Goal: Information Seeking & Learning: Learn about a topic

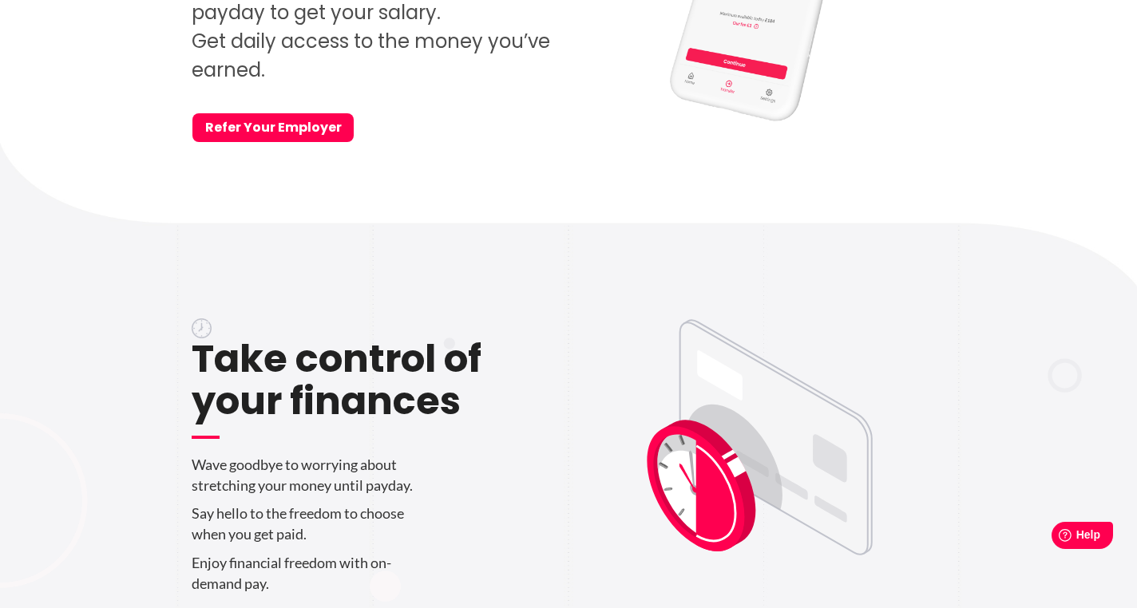
scroll to position [367, 0]
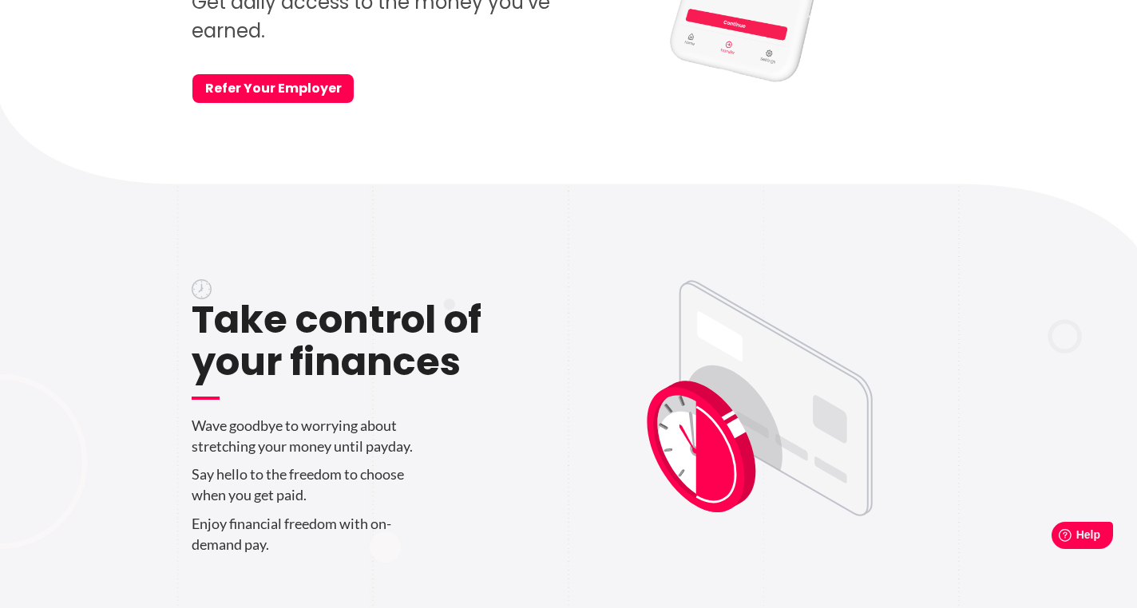
click at [297, 441] on p "Wave goodbye to worrying about stretching your money until payday." at bounding box center [375, 436] width 366 height 41
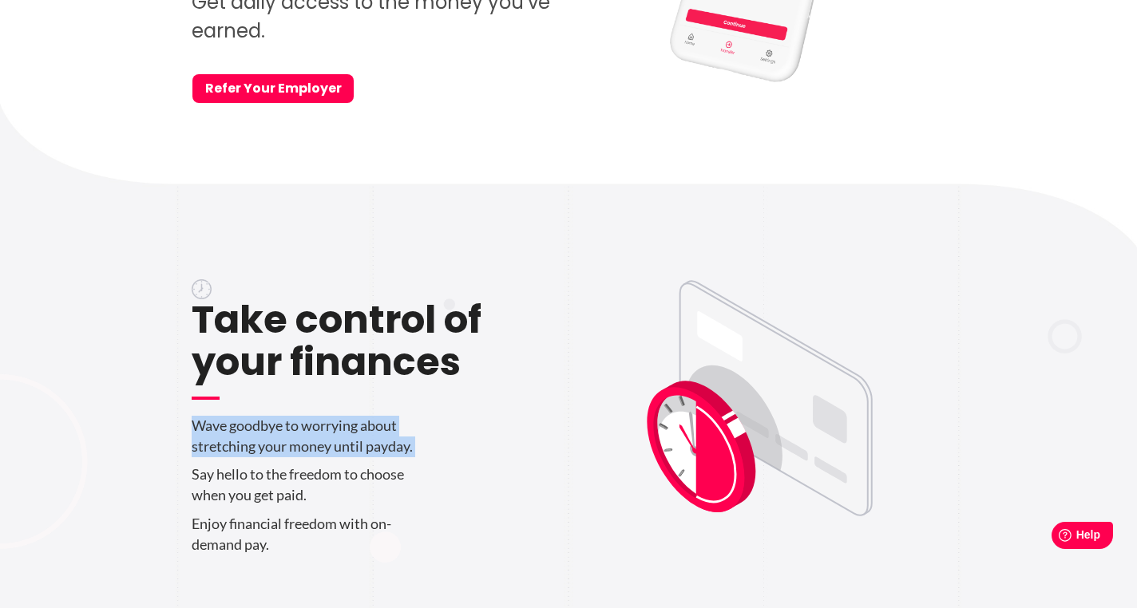
click at [297, 441] on p "Wave goodbye to worrying about stretching your money until payday." at bounding box center [375, 436] width 366 height 41
copy div "Wave goodbye to worrying about stretching your money until payday."
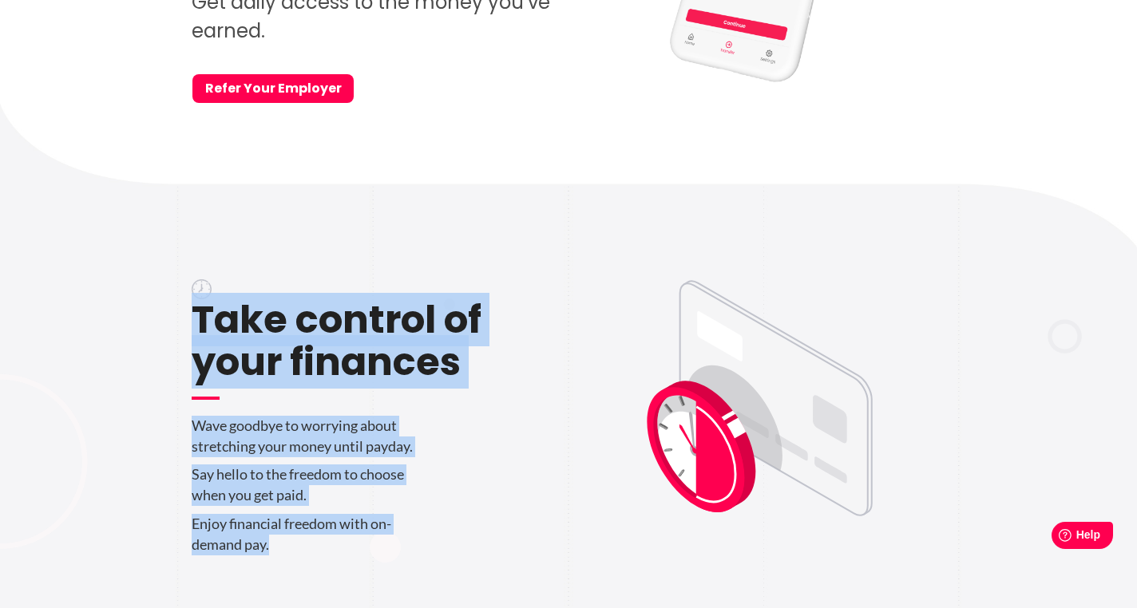
drag, startPoint x: 317, startPoint y: 565, endPoint x: 196, endPoint y: 321, distance: 272.4
copy div "Take control of your finances Wave goodbye to worrying about stretching your mo…"
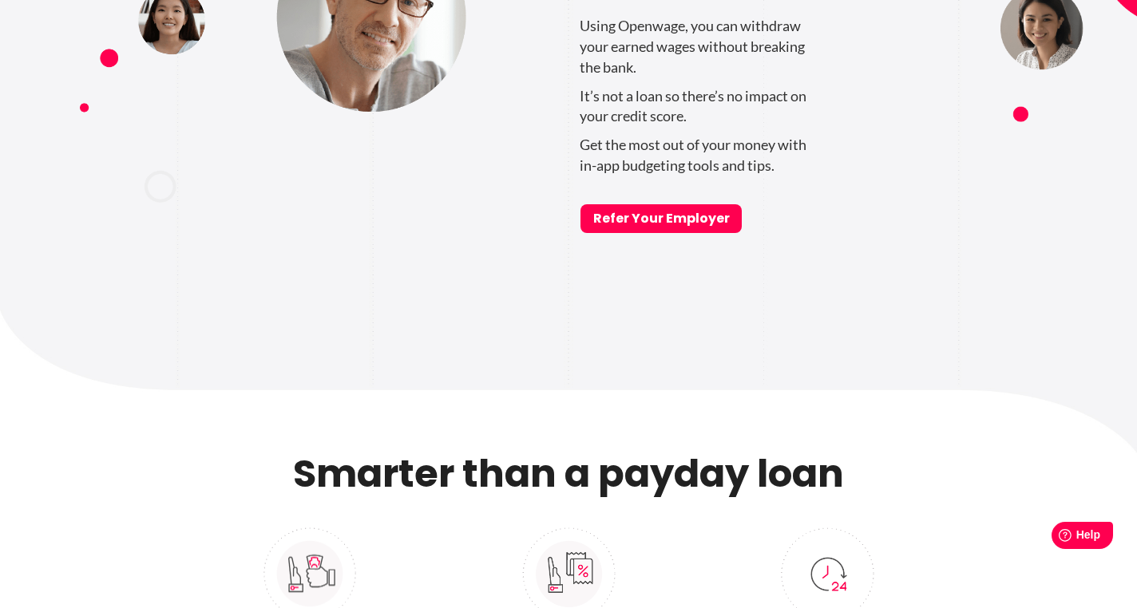
scroll to position [1313, 0]
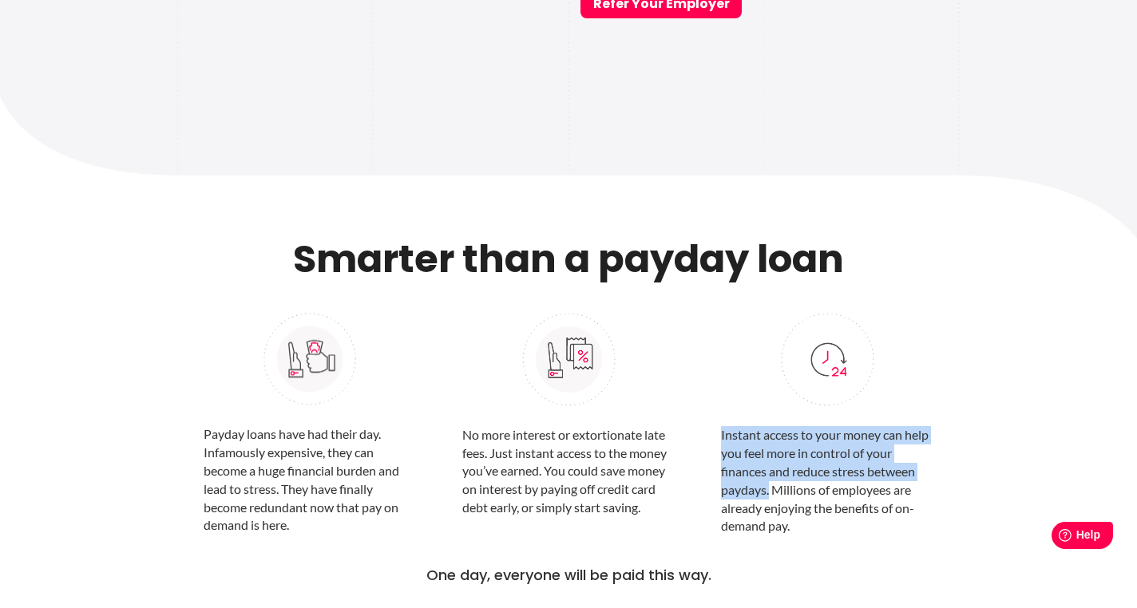
drag, startPoint x: 768, startPoint y: 493, endPoint x: 718, endPoint y: 438, distance: 74.0
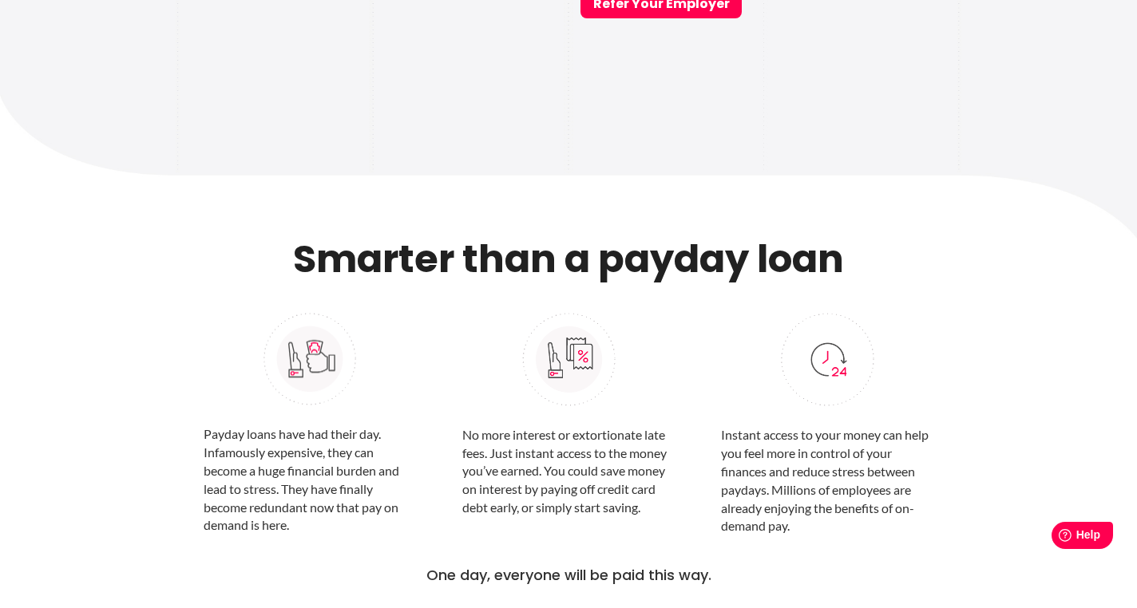
click at [798, 529] on p "Instant access to your money can help you feel more in control of your finances…" at bounding box center [827, 480] width 212 height 109
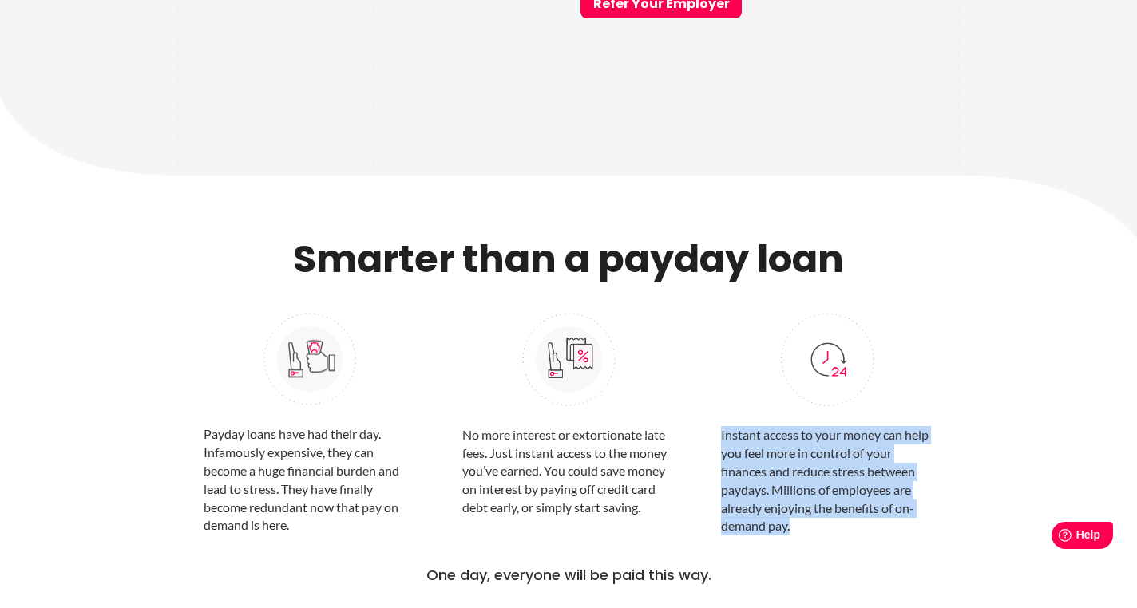
drag, startPoint x: 813, startPoint y: 530, endPoint x: 721, endPoint y: 433, distance: 133.8
copy p "Instant access to your money can help you feel more in control of your finances…"
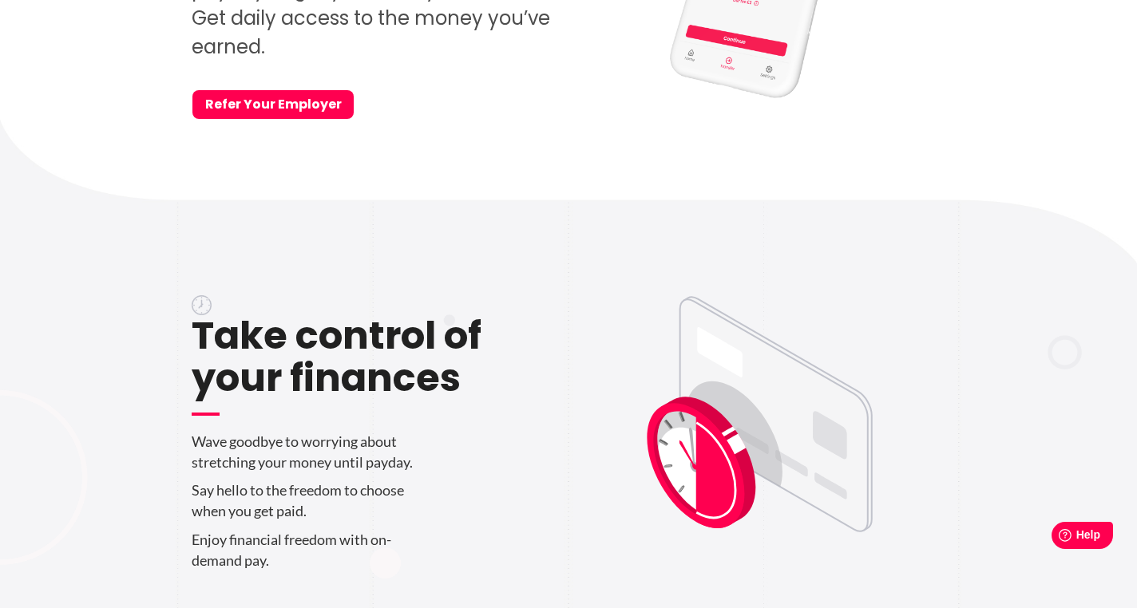
scroll to position [0, 0]
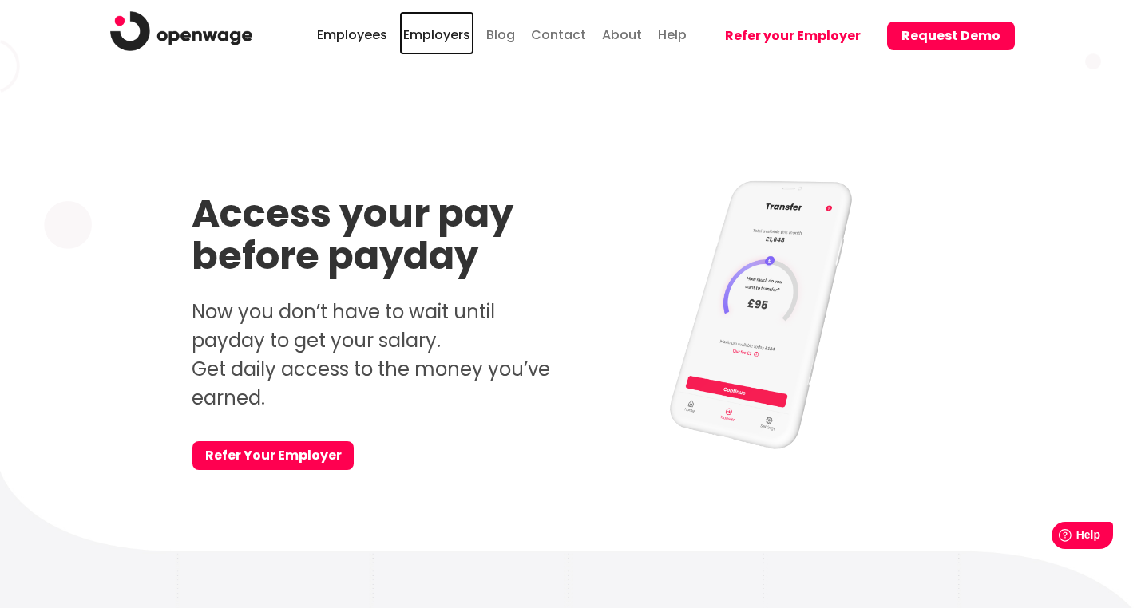
click at [457, 36] on link "Employers" at bounding box center [436, 33] width 75 height 44
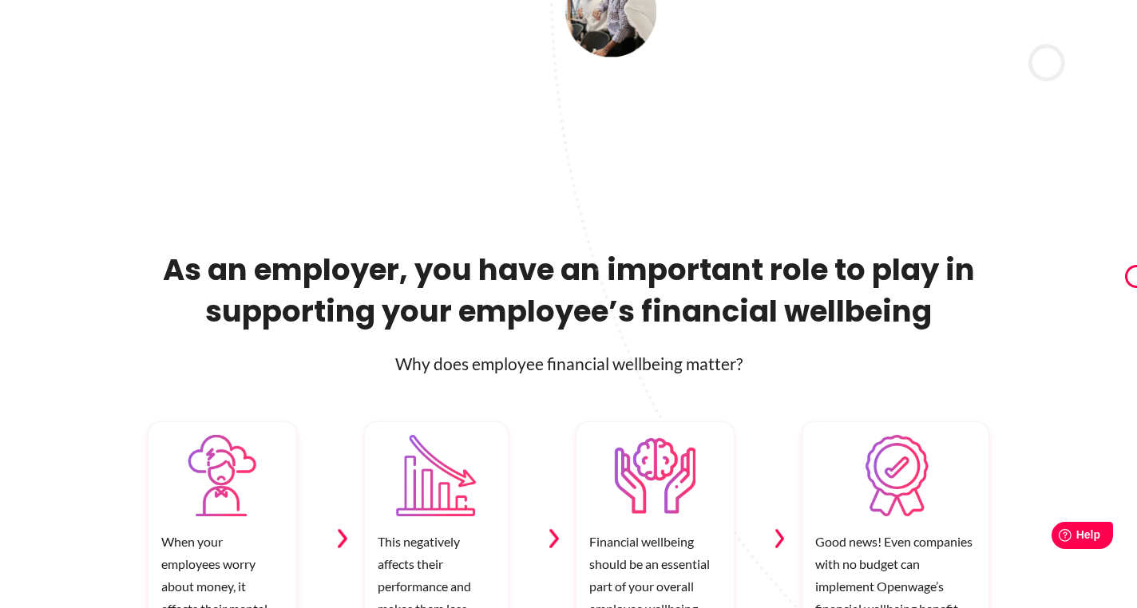
scroll to position [636, 0]
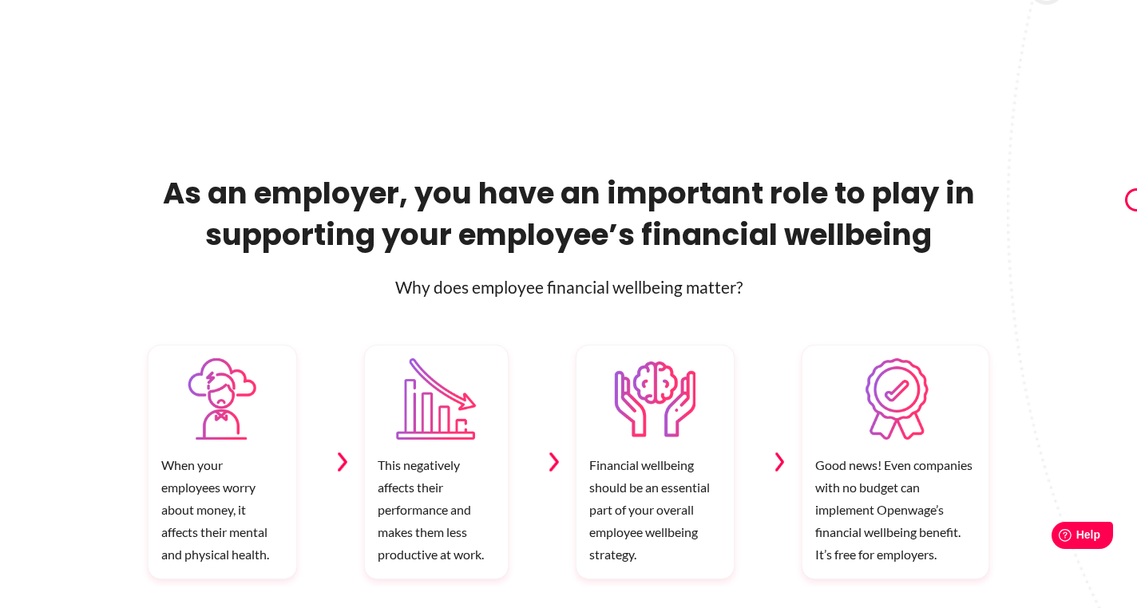
click at [378, 229] on h2 "As an employer, you have an important role to play in supporting your employee’…" at bounding box center [568, 213] width 841 height 83
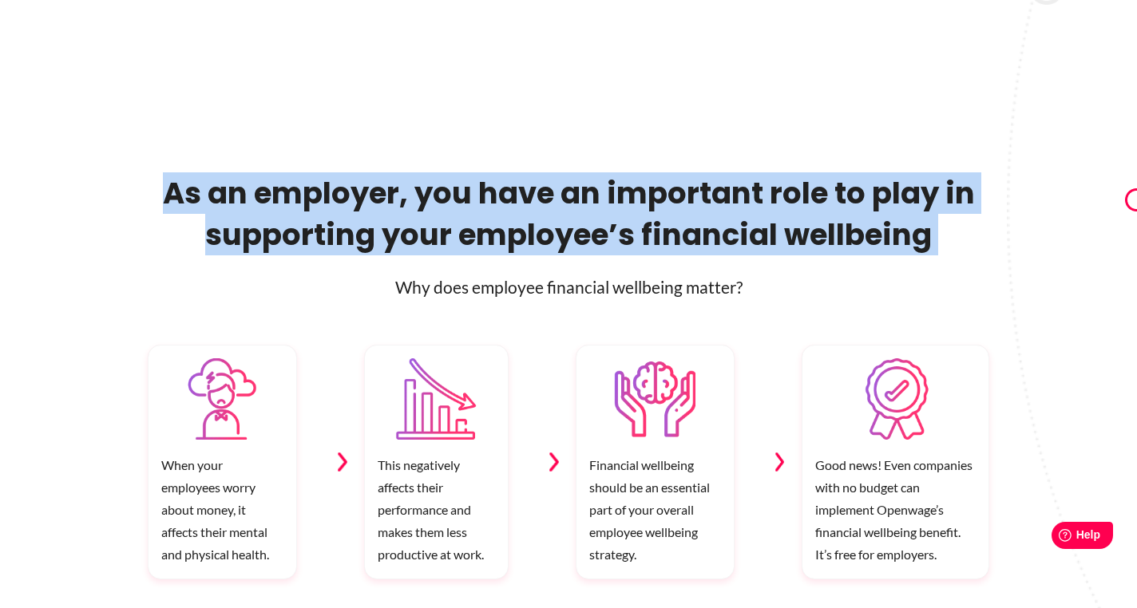
click at [378, 229] on h2 "As an employer, you have an important role to play in supporting your employee’…" at bounding box center [568, 213] width 841 height 83
copy div "As an employer, you have an important role to play in supporting your employee’…"
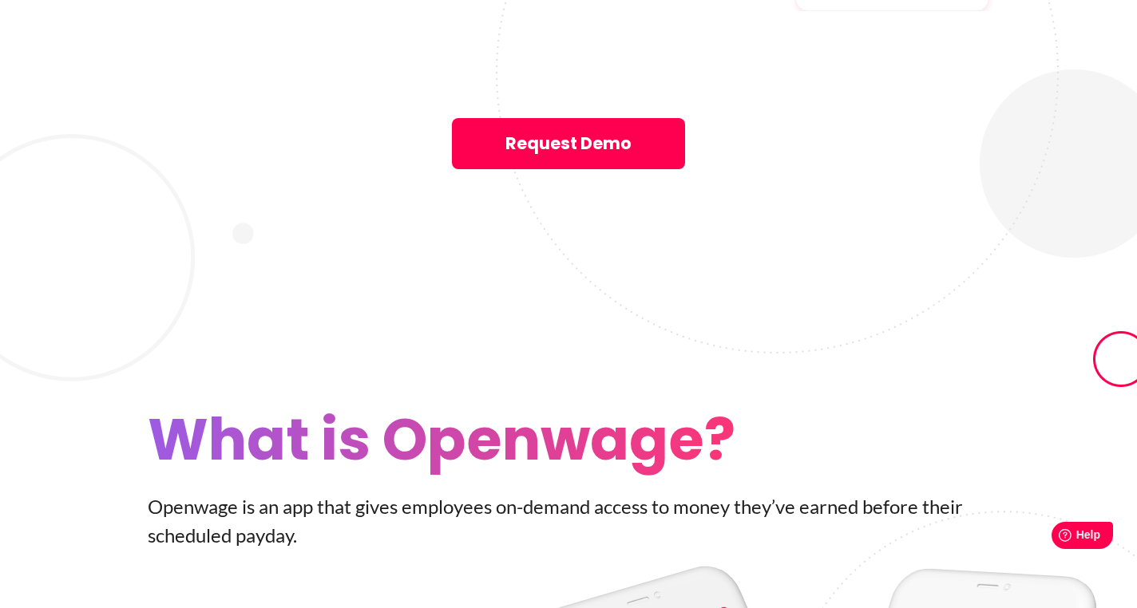
scroll to position [2753, 0]
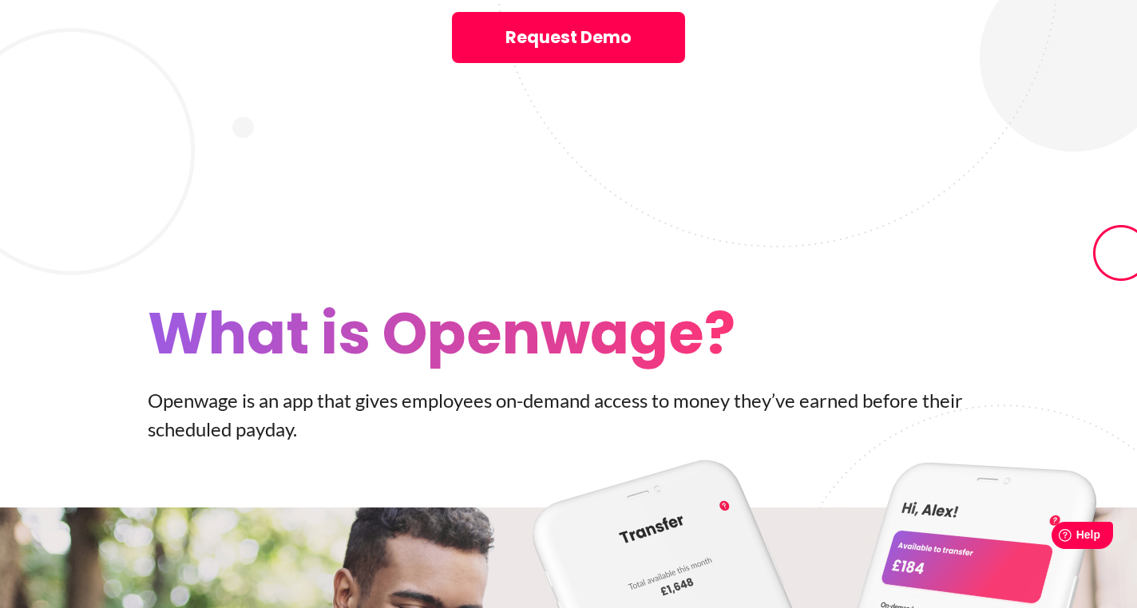
click at [467, 386] on p "Openwage is an app that gives employees on-­demand access to money they’ve earn…" at bounding box center [568, 414] width 841 height 57
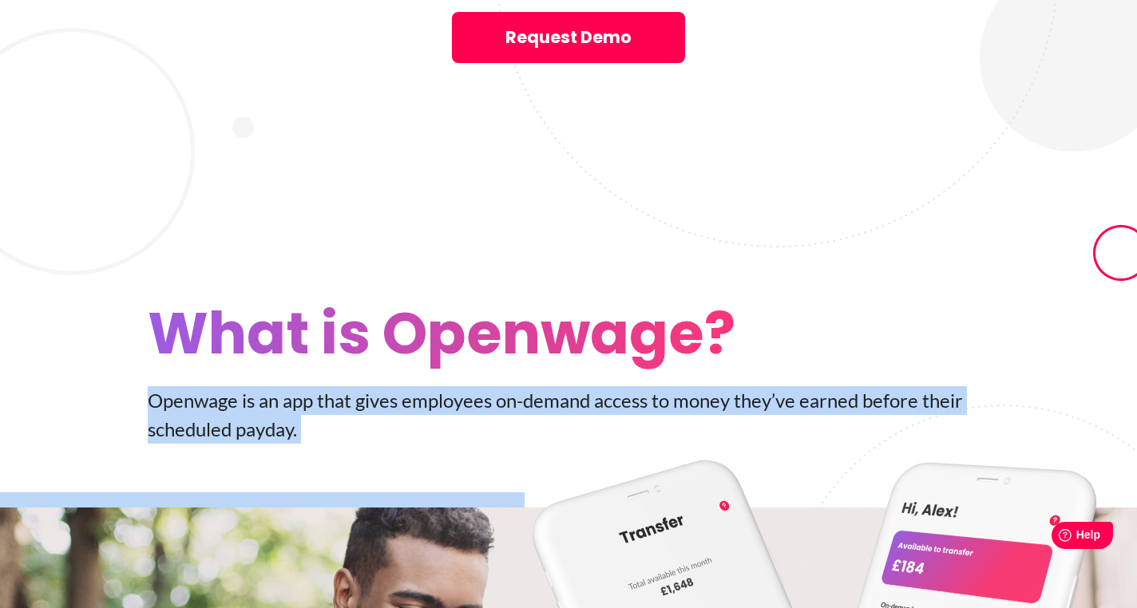
click at [467, 386] on p "Openwage is an app that gives employees on-­demand access to money they’ve earn…" at bounding box center [568, 414] width 841 height 57
copy div "Openwage is an app that gives employees on-­demand access to money they’ve earn…"
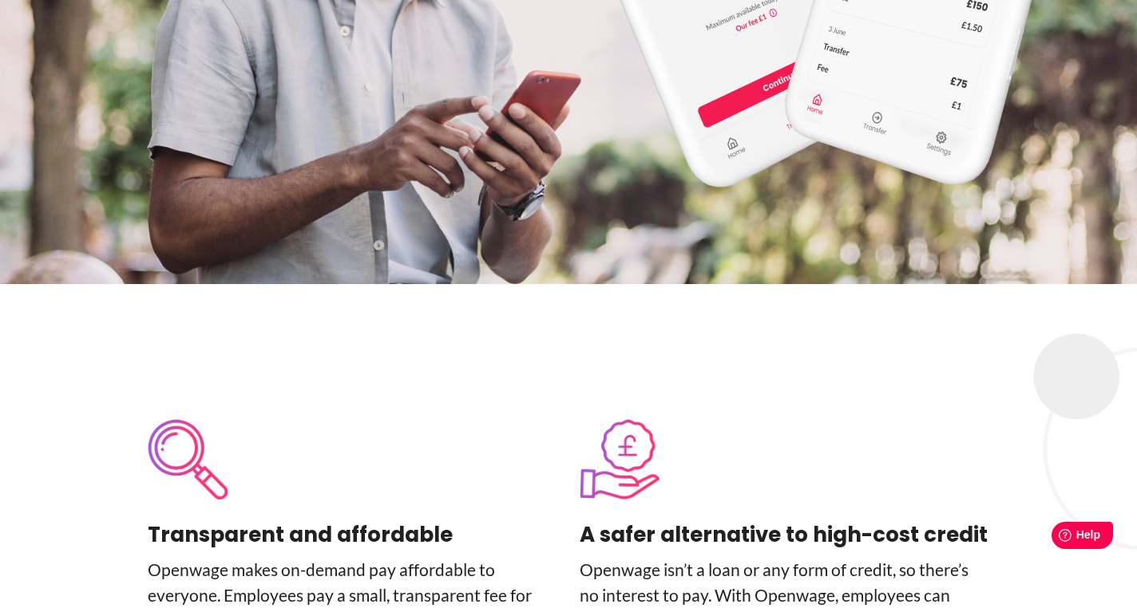
scroll to position [3547, 0]
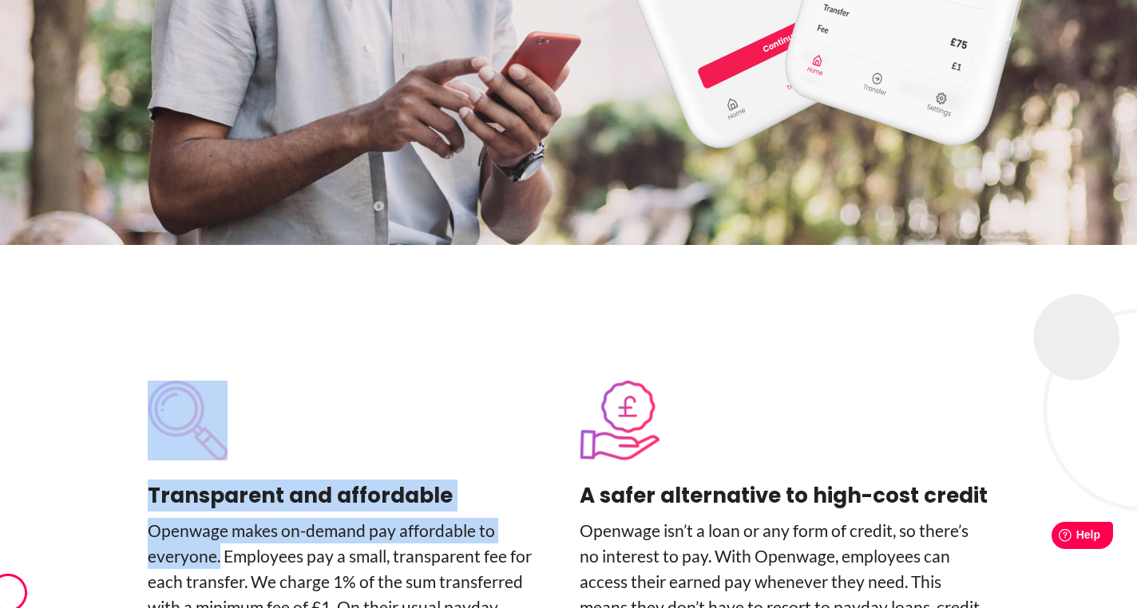
drag, startPoint x: 219, startPoint y: 438, endPoint x: 135, endPoint y: 410, distance: 88.6
click at [135, 410] on div "Transparent and affordable Openwage makes on-­demand pay affordable to everyone…" at bounding box center [568, 517] width 910 height 273
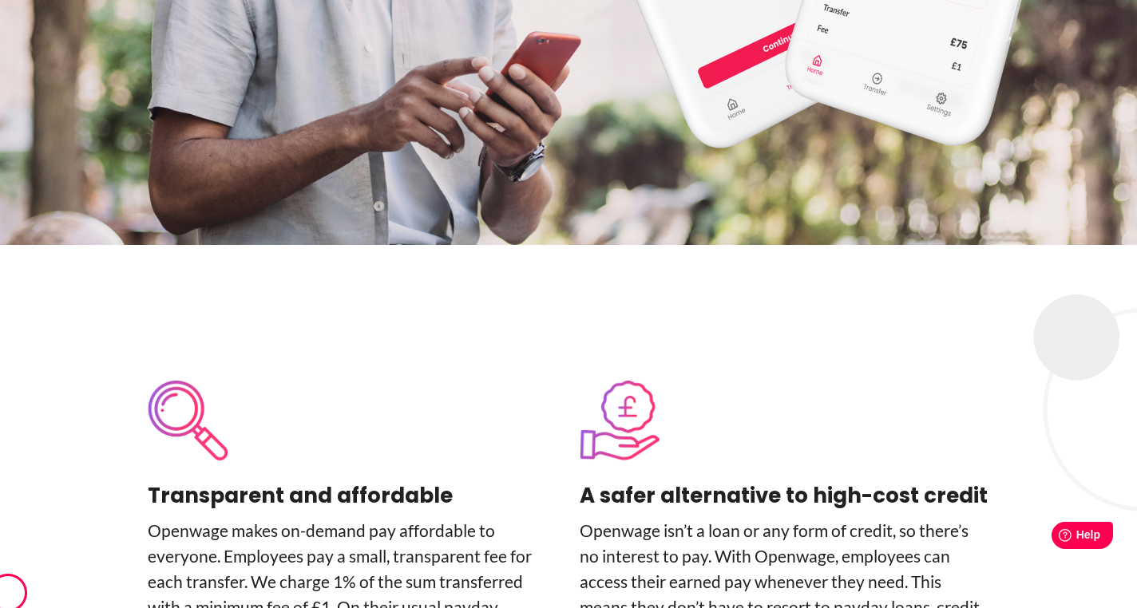
click at [164, 518] on p "Openwage makes on-­demand pay affordable to everyone. Employees pay a small, tr…" at bounding box center [353, 582] width 410 height 128
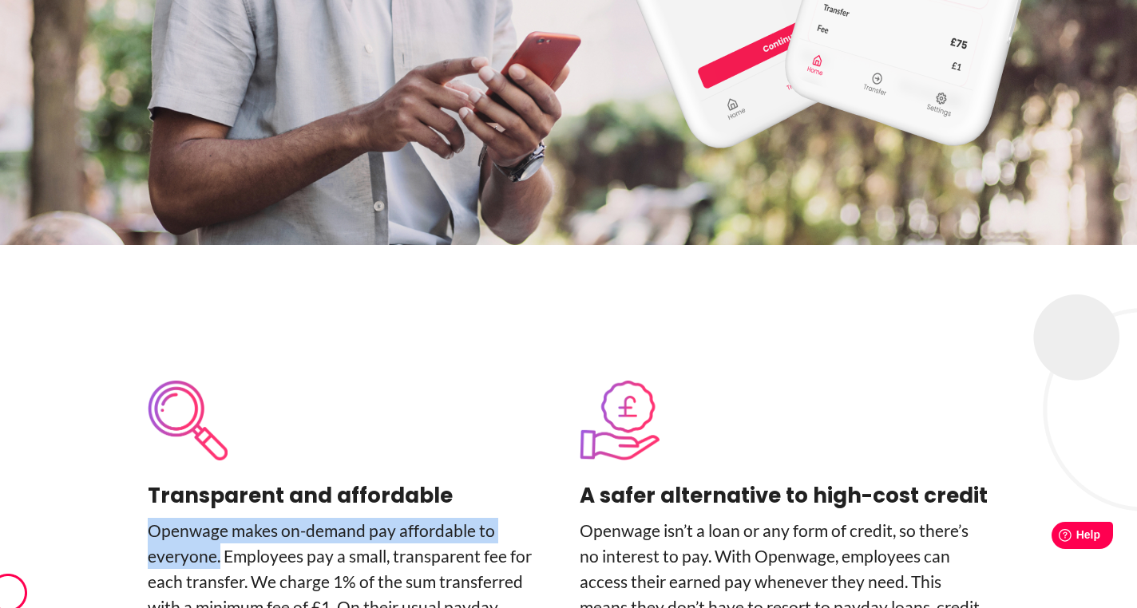
drag, startPoint x: 219, startPoint y: 437, endPoint x: 140, endPoint y: 417, distance: 80.7
click at [140, 417] on div "Transparent and affordable Openwage makes on-­demand pay affordable to everyone…" at bounding box center [568, 517] width 910 height 273
copy p "Openwage makes on-­demand pay affordable to everyone."
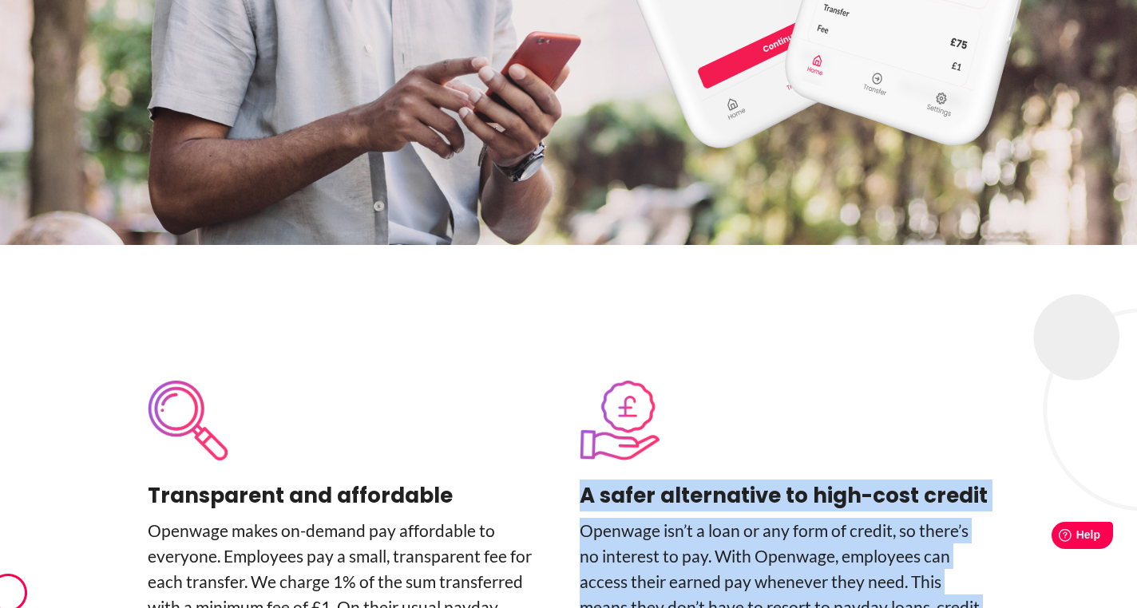
drag, startPoint x: 741, startPoint y: 512, endPoint x: 584, endPoint y: 376, distance: 207.1
copy div "A safer alternative to high-cost credit Openwage isn’t a loan or any form of cr…"
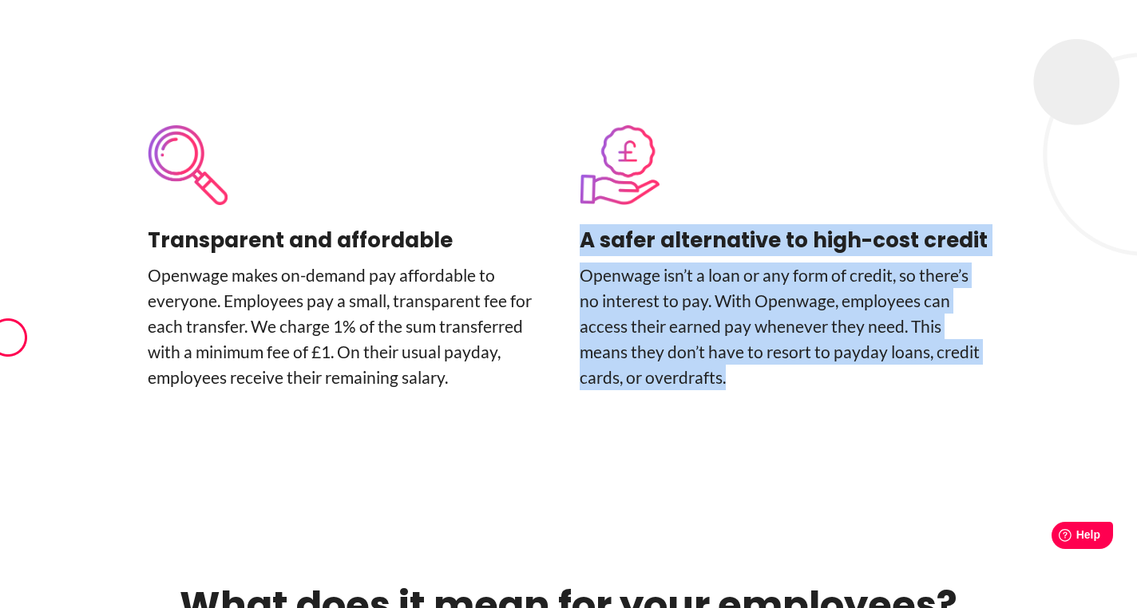
scroll to position [3927, 0]
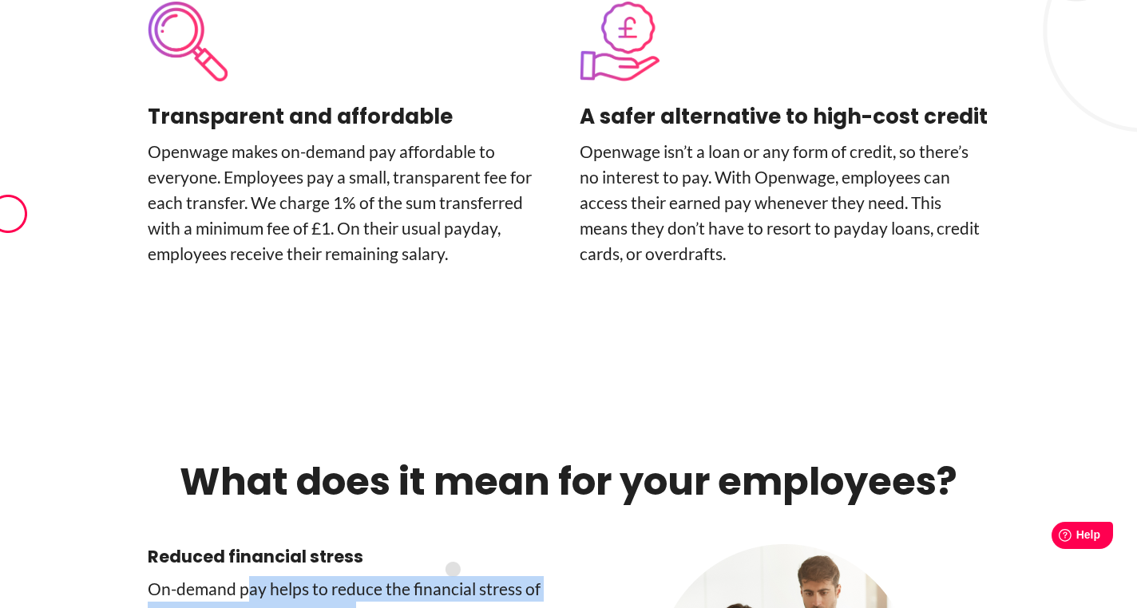
drag, startPoint x: 351, startPoint y: 493, endPoint x: 245, endPoint y: 467, distance: 109.2
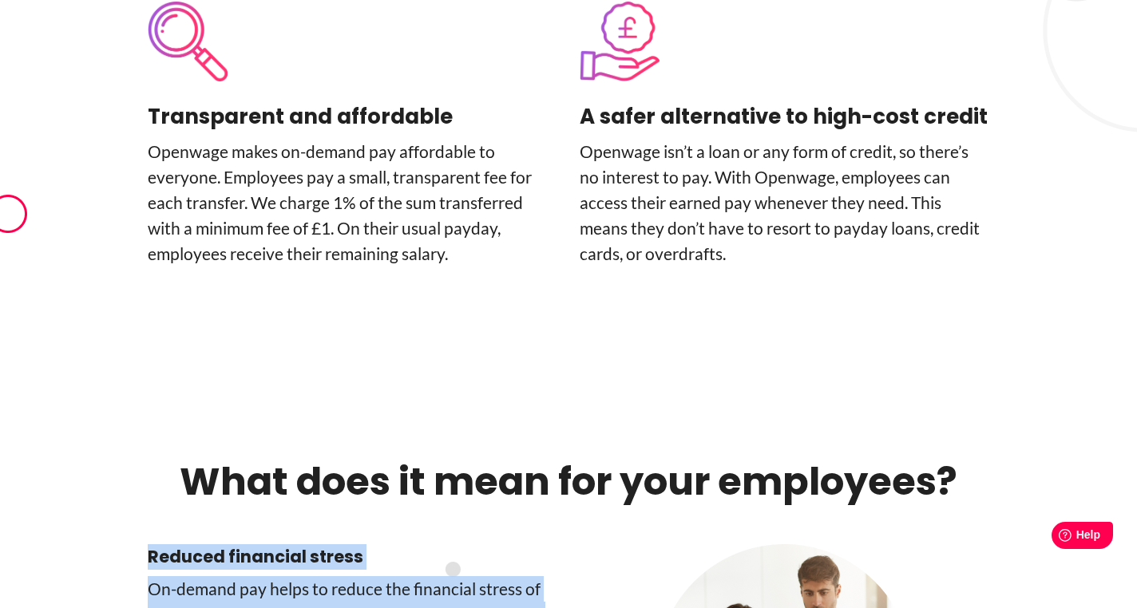
drag, startPoint x: 497, startPoint y: 556, endPoint x: 143, endPoint y: 433, distance: 374.4
copy div "Reduced financial stress On-­demand pay helps to reduce the financial stress of…"
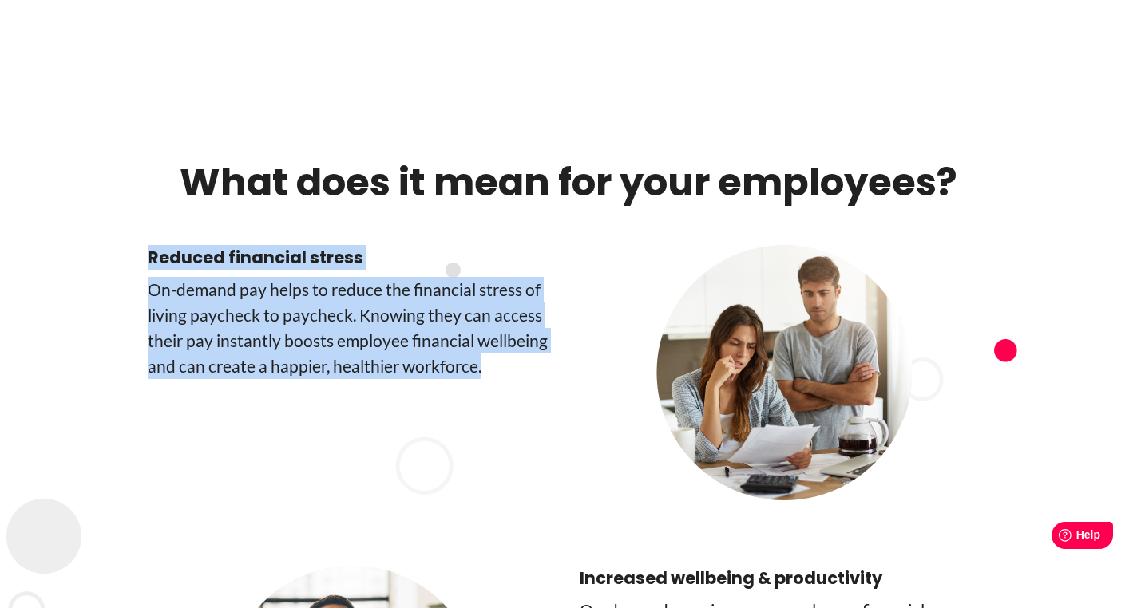
scroll to position [4342, 0]
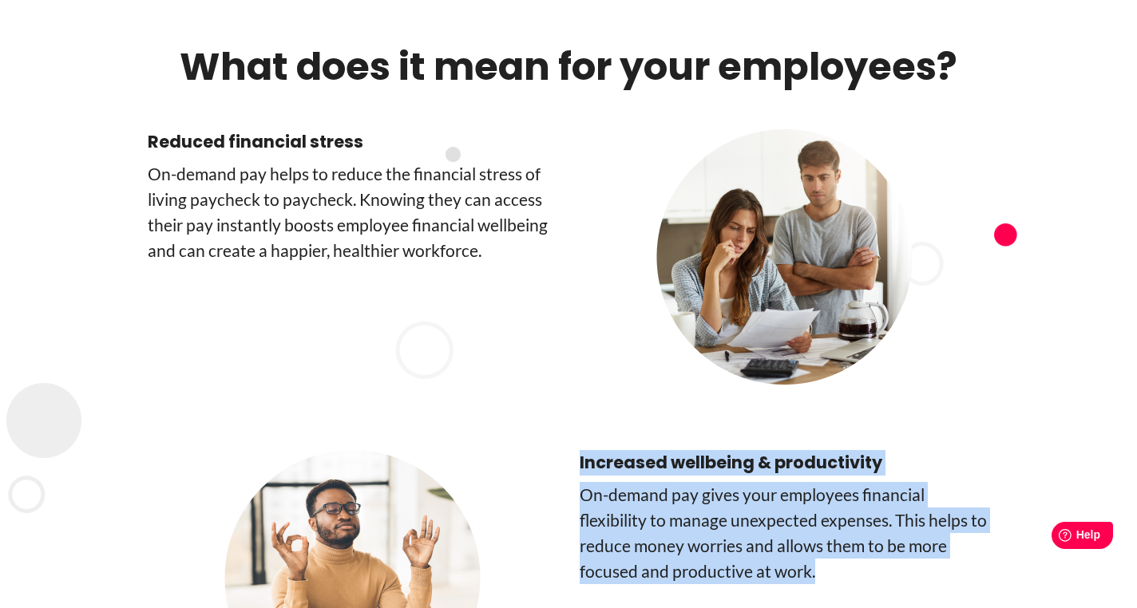
drag, startPoint x: 826, startPoint y: 469, endPoint x: 580, endPoint y: 342, distance: 276.7
copy div "Increased wellbeing & productivity On-demand pay gives your employees financial…"
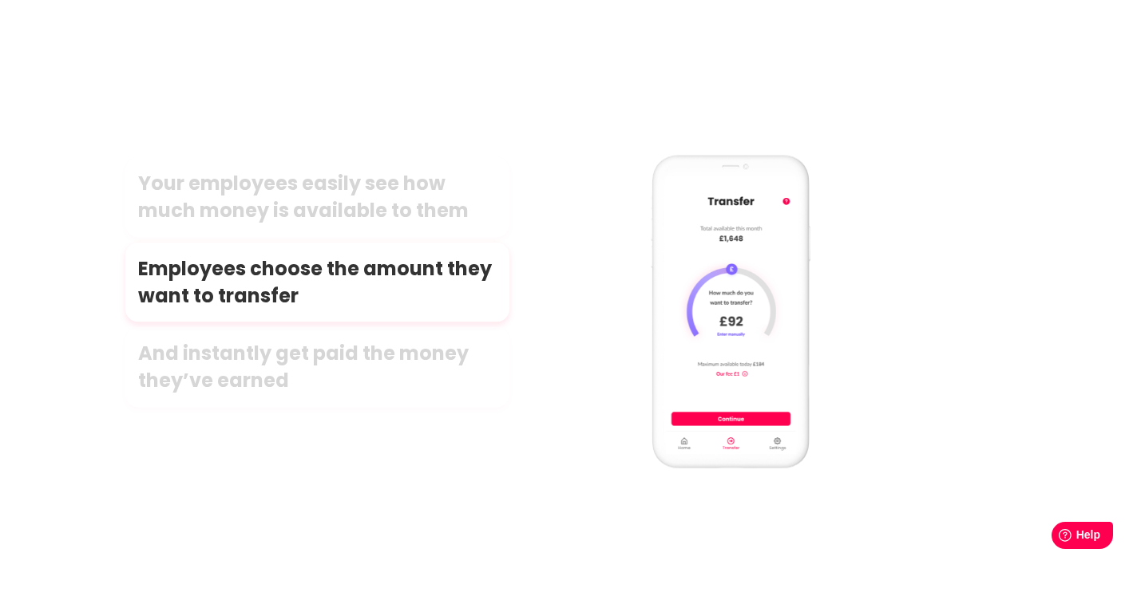
scroll to position [7955, 0]
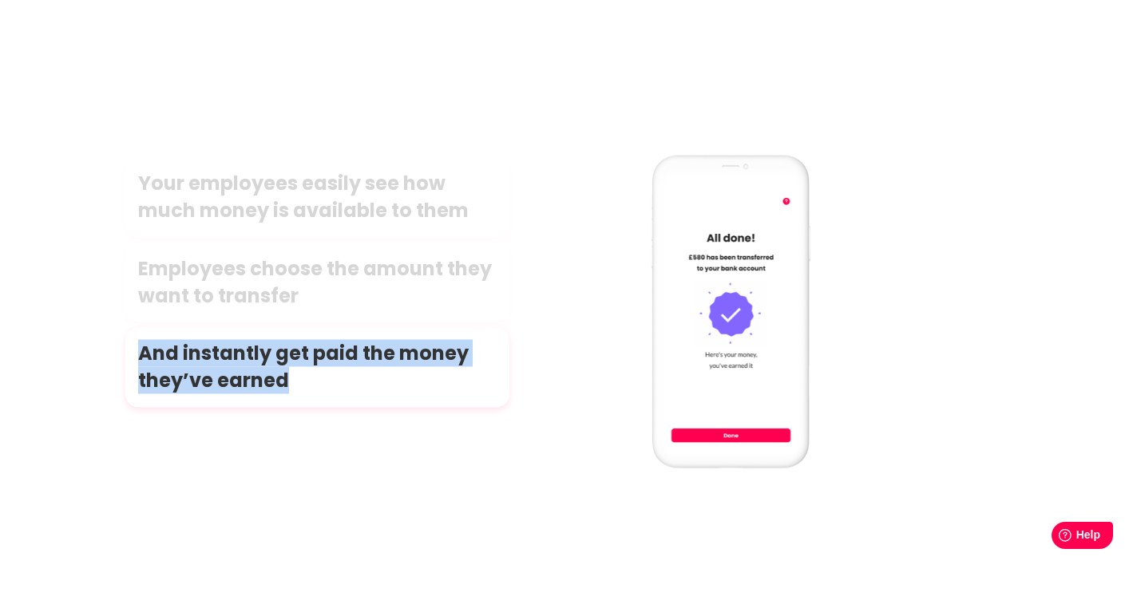
drag, startPoint x: 288, startPoint y: 380, endPoint x: 140, endPoint y: 354, distance: 150.8
copy span "And instantly get paid the money they’ve earned"
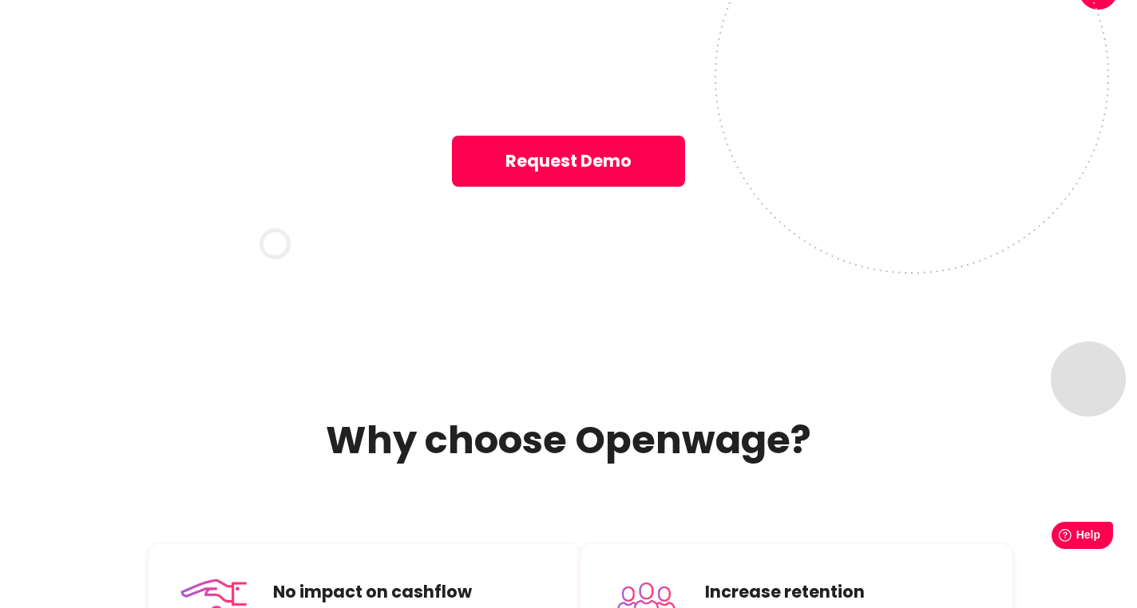
scroll to position [9092, 0]
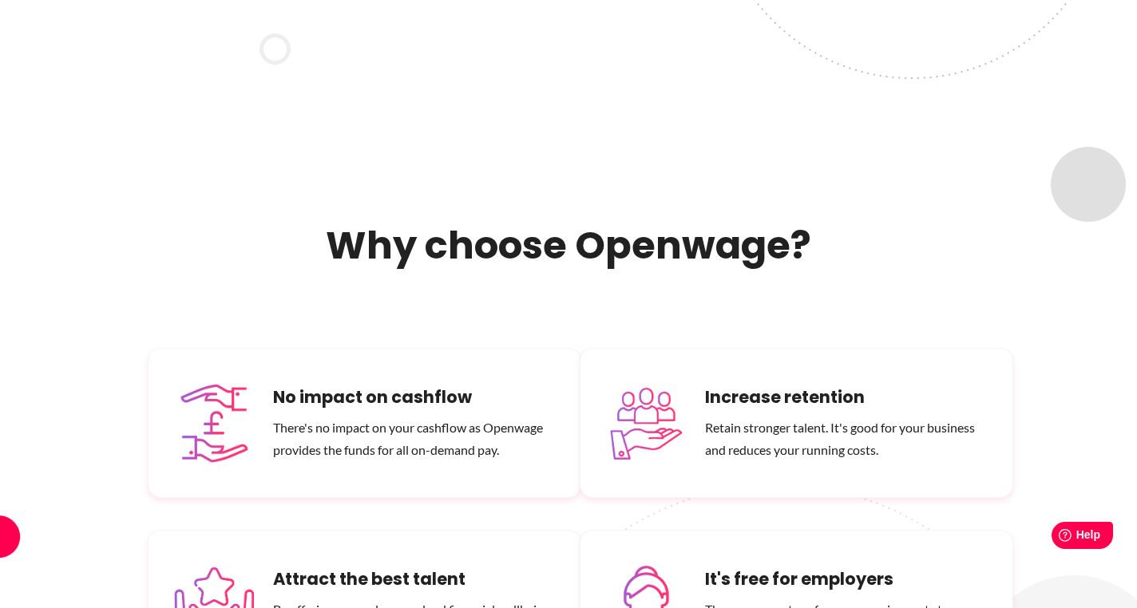
copy div "By offering an employee-valued financial wellbeing benefit, you'll be more attr…"
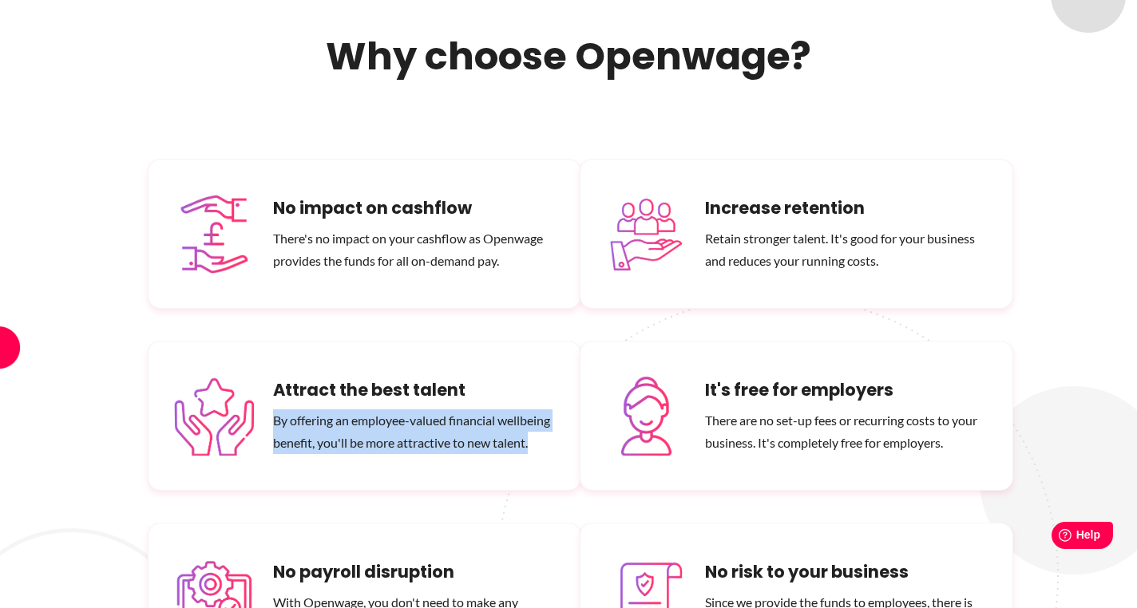
scroll to position [9516, 0]
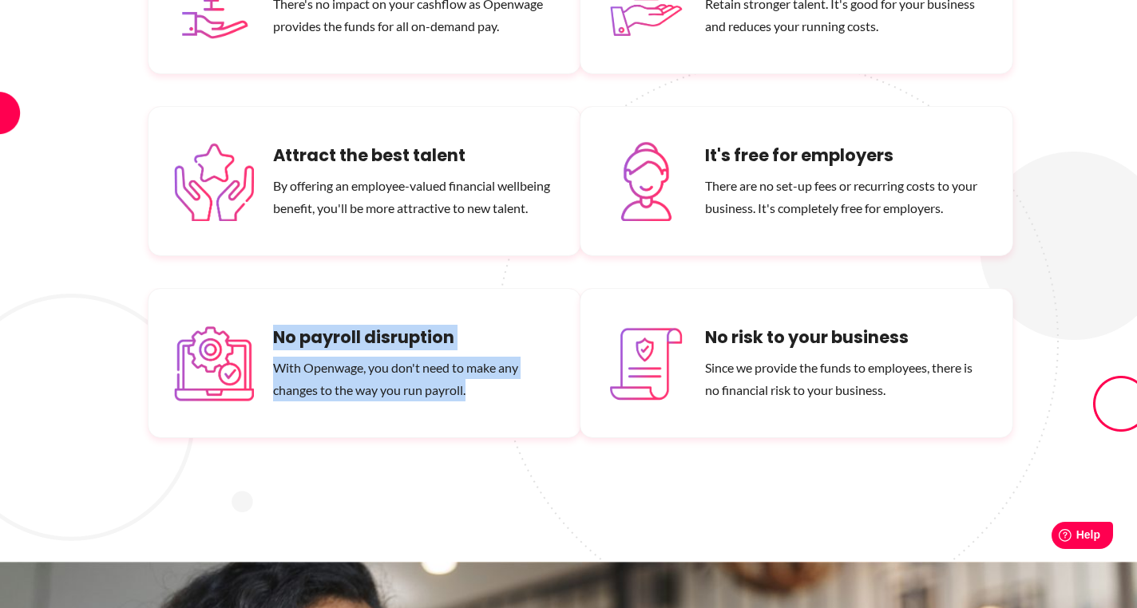
drag, startPoint x: 274, startPoint y: 212, endPoint x: 482, endPoint y: 270, distance: 216.1
click at [482, 325] on div "No payroll disruption With Openwage, you don't need to make any changes to the …" at bounding box center [414, 363] width 282 height 77
copy div "No payroll disruption With Openwage, you don't need to make any changes to the …"
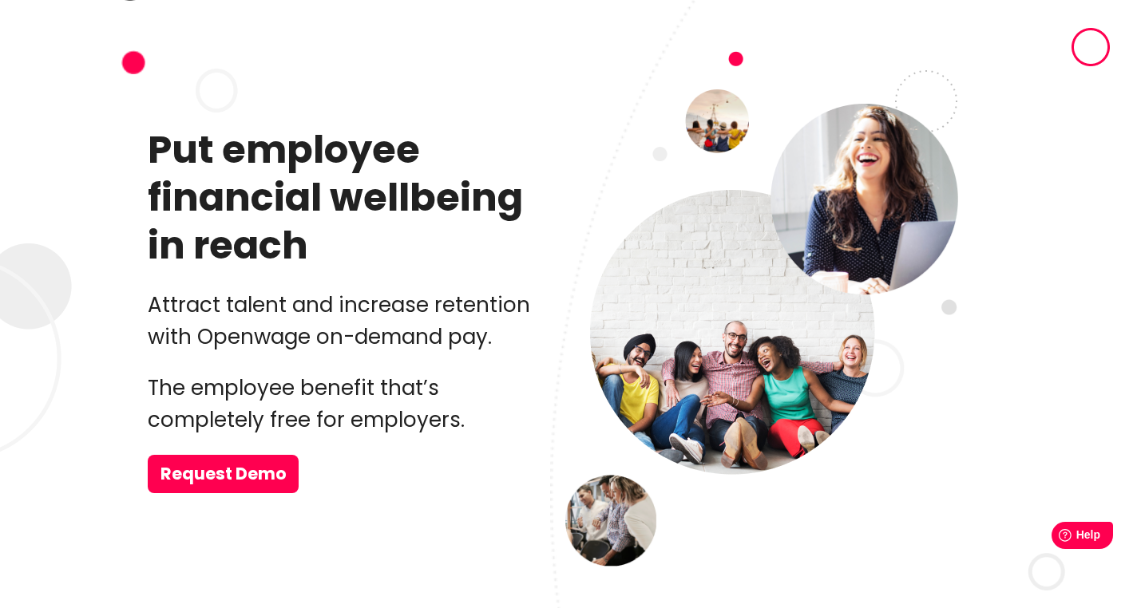
scroll to position [0, 0]
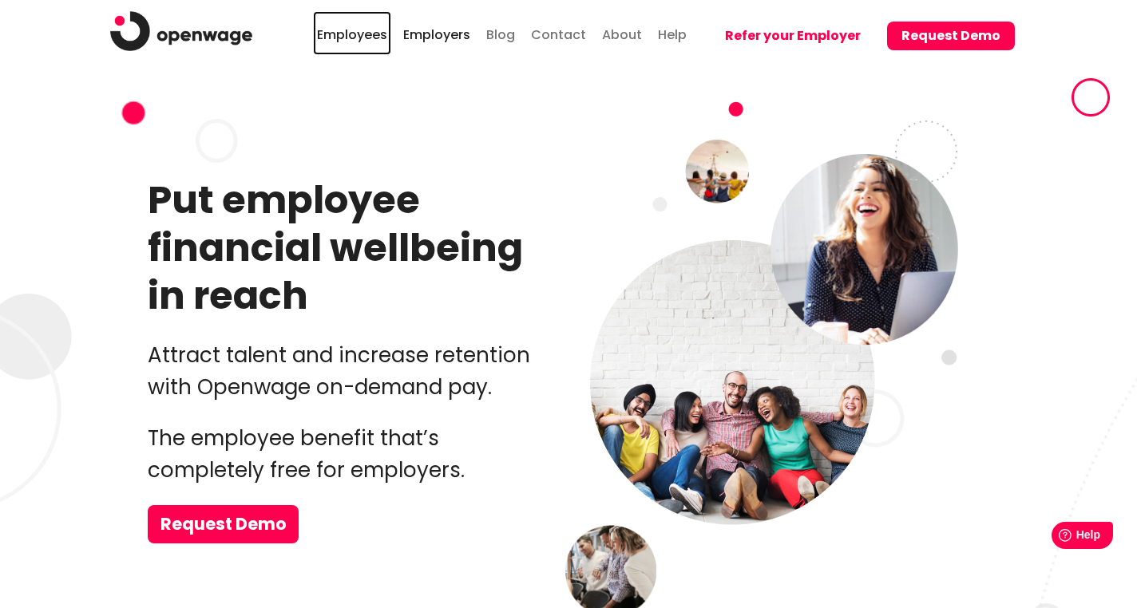
click at [378, 30] on link "Employees" at bounding box center [352, 33] width 78 height 44
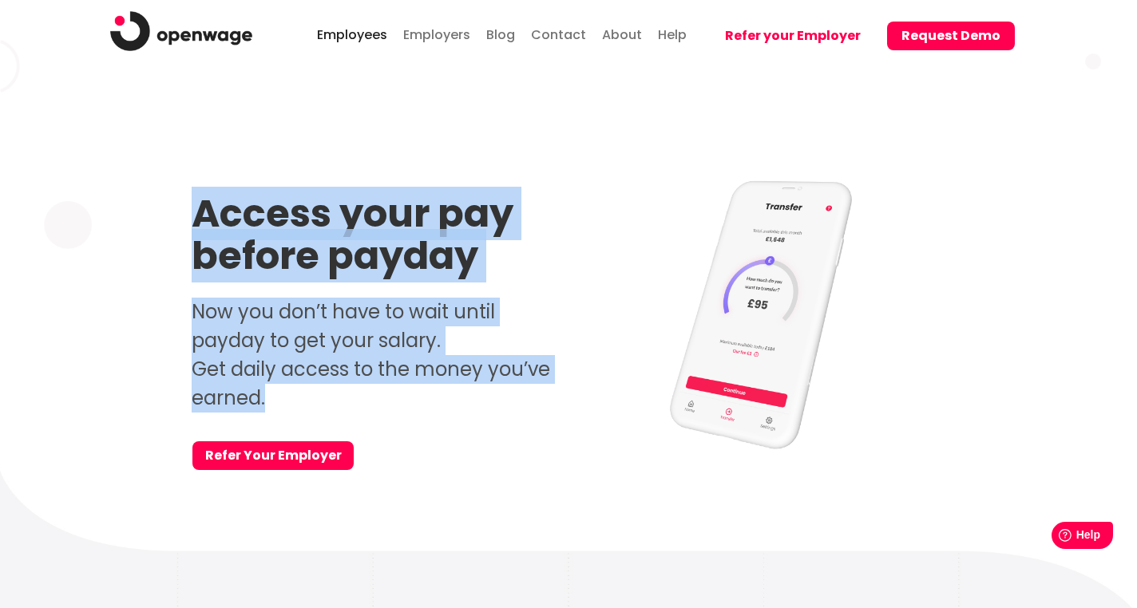
drag, startPoint x: 300, startPoint y: 396, endPoint x: 200, endPoint y: 228, distance: 195.5
copy div "Access your pay before payday Now you don’t have to wait until payday to get yo…"
click at [205, 24] on img at bounding box center [181, 31] width 142 height 40
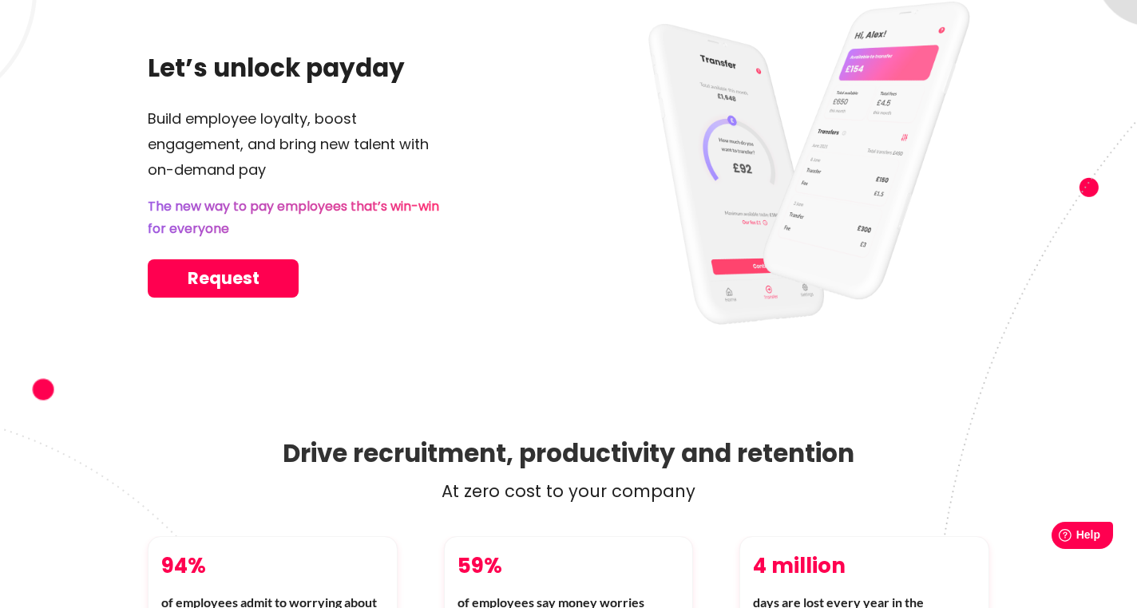
scroll to position [143, 0]
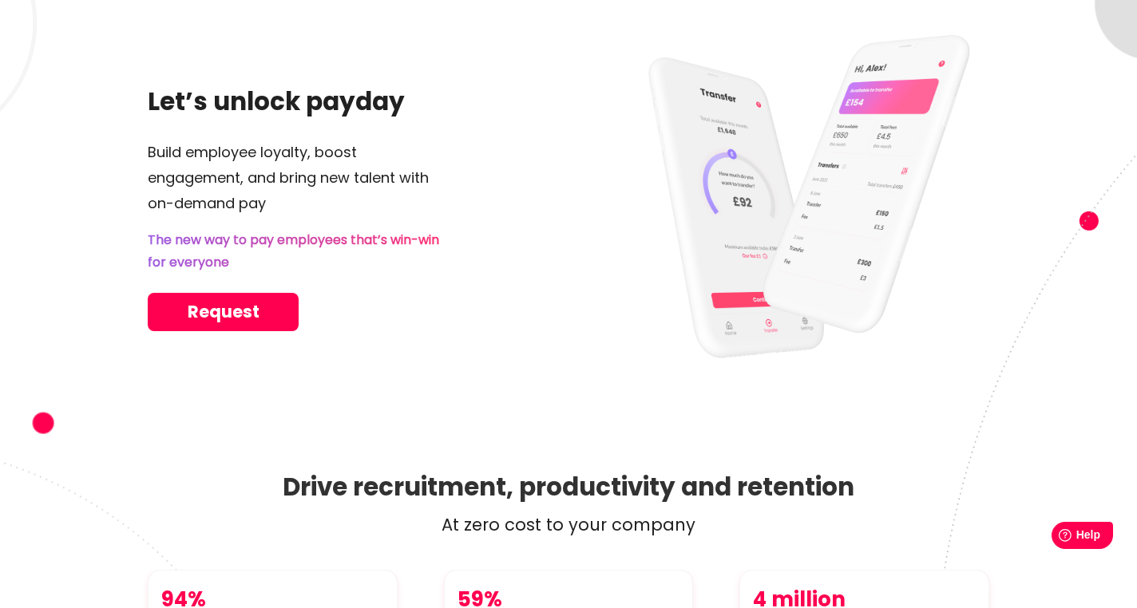
click at [233, 248] on p "The new way to pay employees that’s win-win for everyone" at bounding box center [353, 251] width 410 height 45
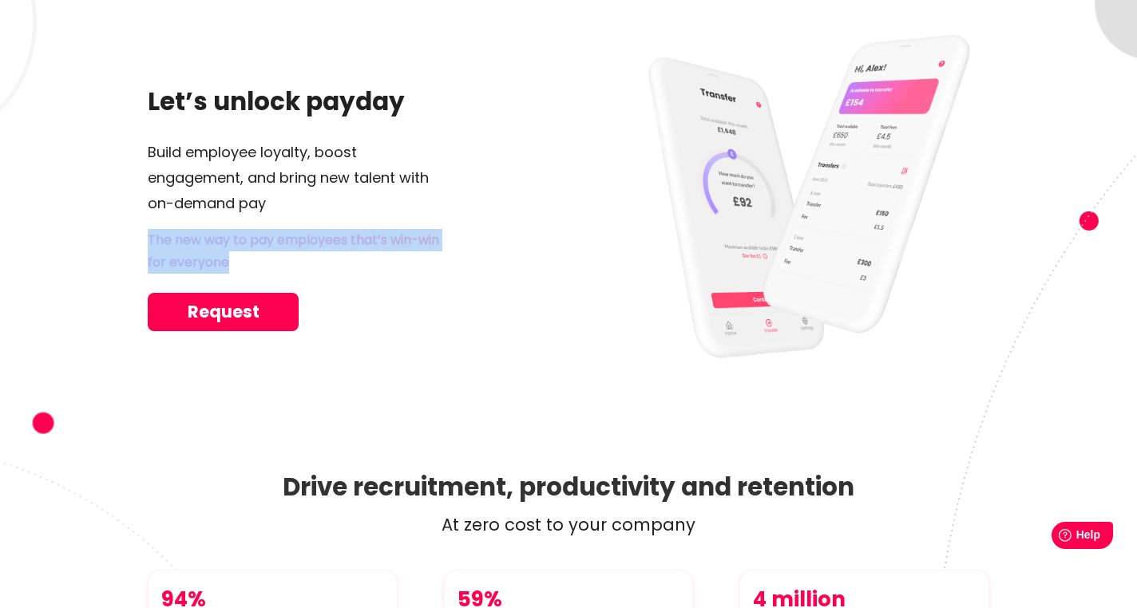
click at [233, 248] on p "The new way to pay employees that’s win-win for everyone" at bounding box center [353, 251] width 410 height 45
copy div "The new way to pay employees that’s win-win for everyone"
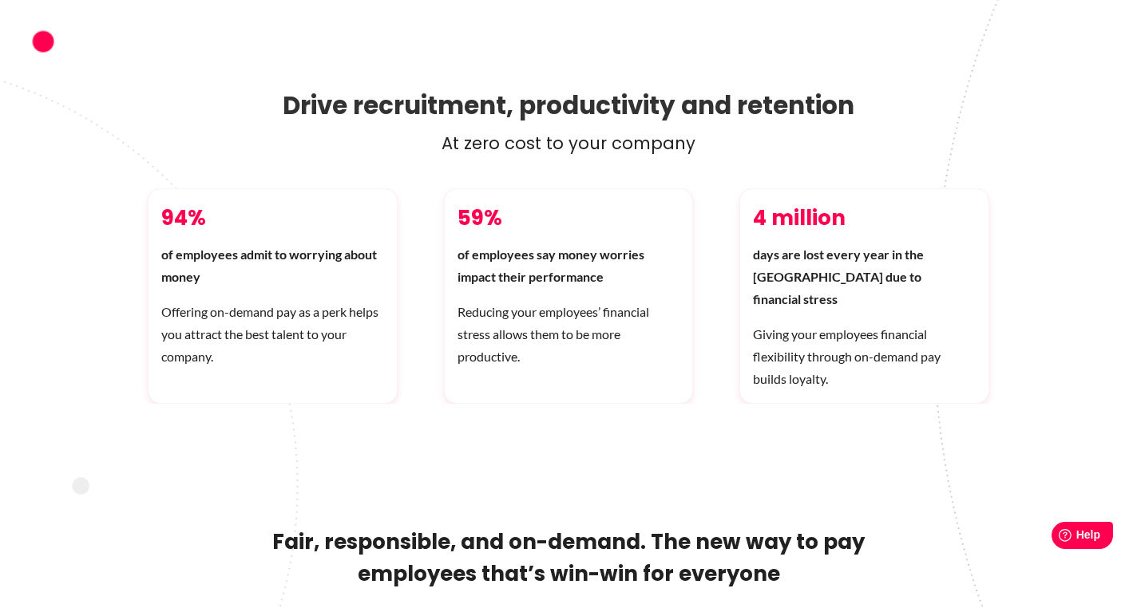
scroll to position [616, 0]
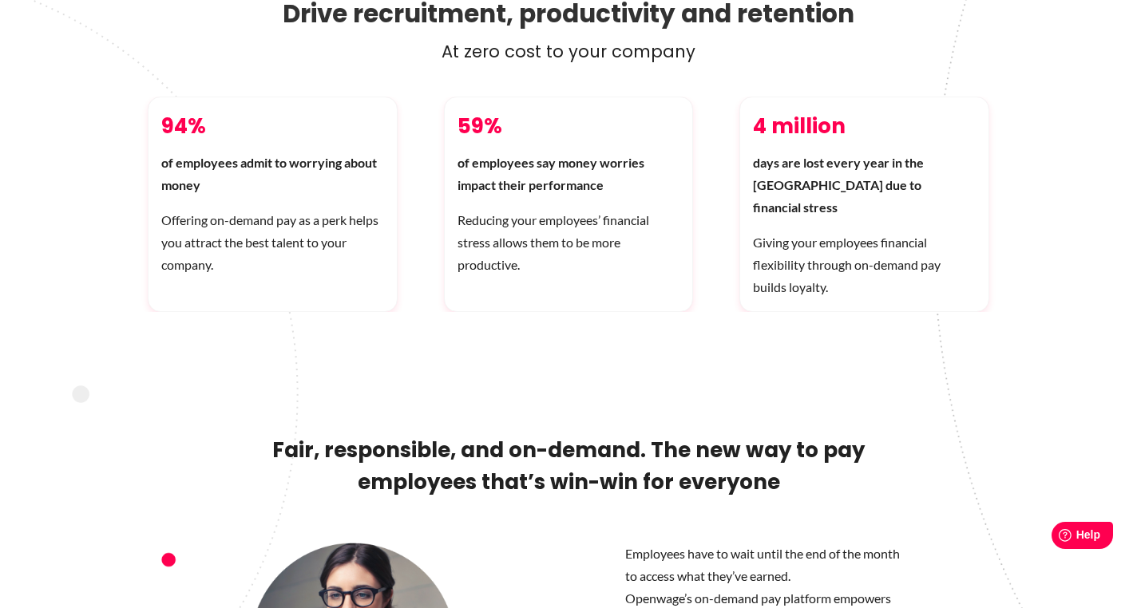
click at [606, 53] on p "At zero cost to your company" at bounding box center [568, 52] width 841 height 26
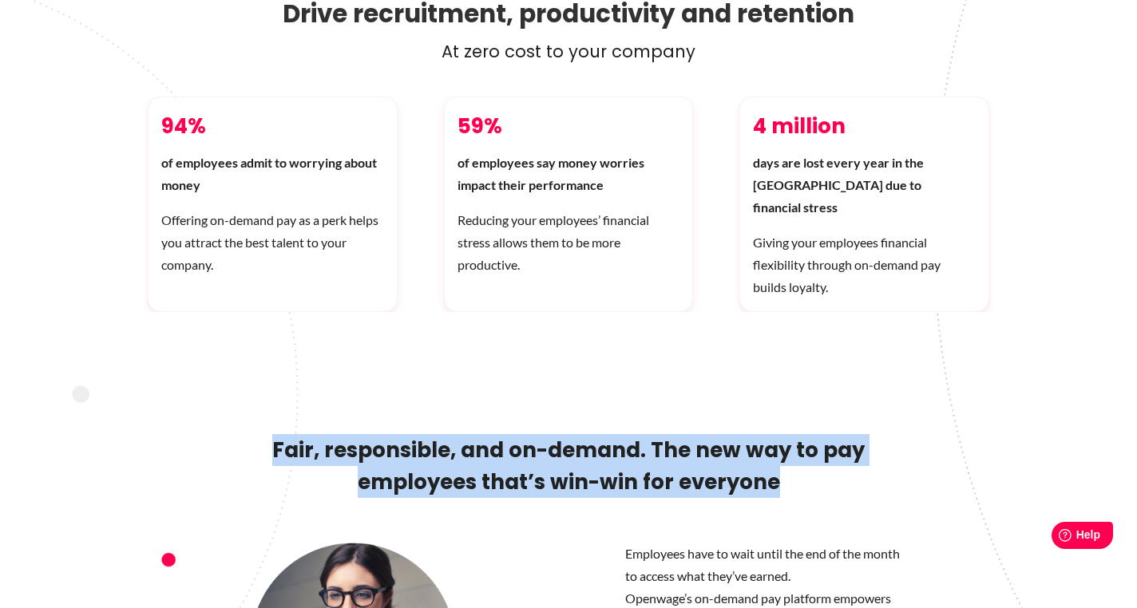
drag, startPoint x: 276, startPoint y: 425, endPoint x: 806, endPoint y: 465, distance: 531.5
copy h2 "Fair, responsible, and on-demand. The new way to pay employees that’s win-win f…"
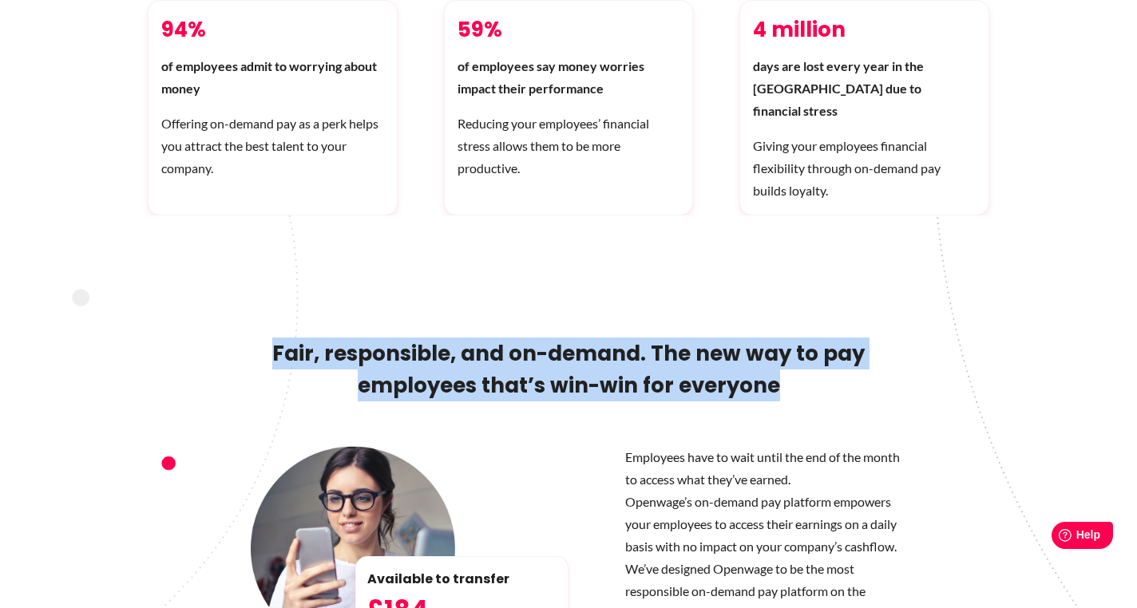
scroll to position [723, 0]
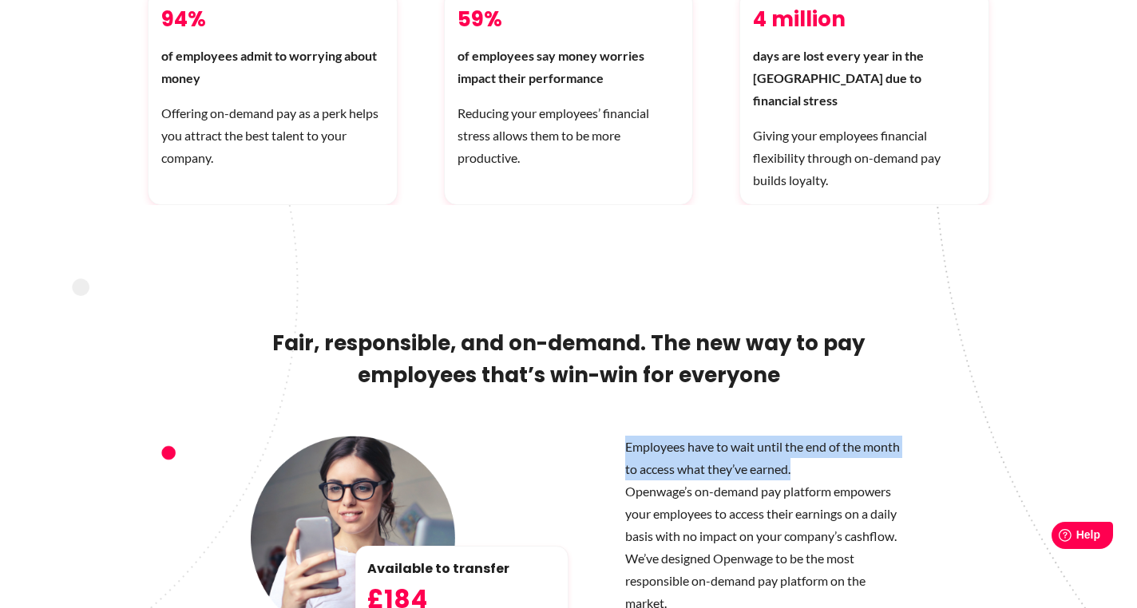
drag, startPoint x: 626, startPoint y: 425, endPoint x: 796, endPoint y: 436, distance: 170.3
click at [796, 436] on p "Employees have to wait until the end of the month to access what they’ve earned." at bounding box center [744, 458] width 329 height 45
copy p "Employees have to wait until the end of the month to access what they’ve earned."
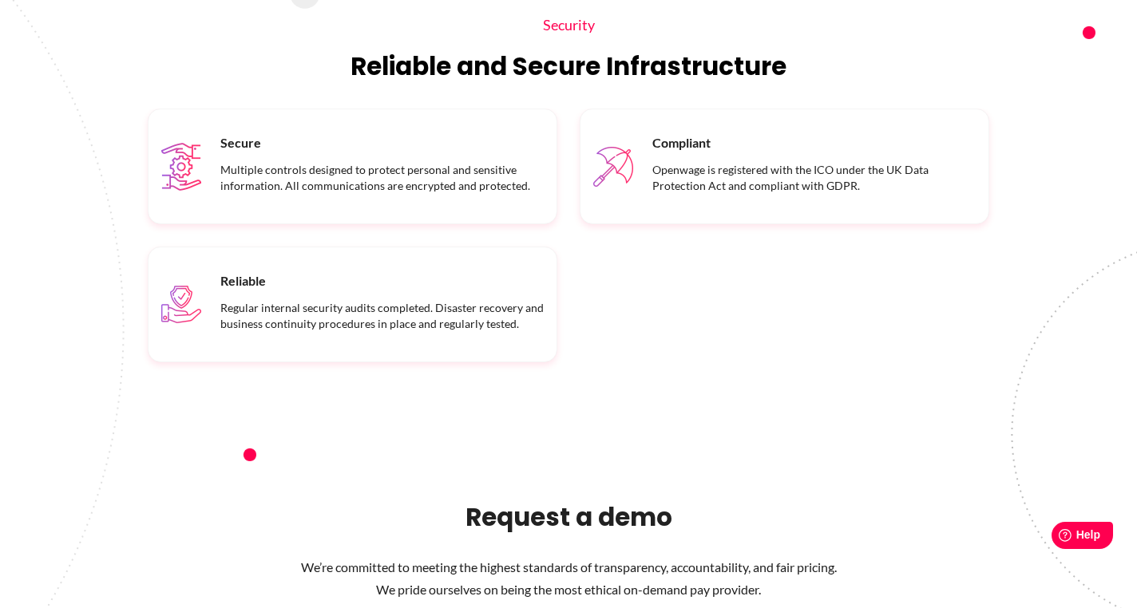
scroll to position [1959, 0]
